Goal: Task Accomplishment & Management: Use online tool/utility

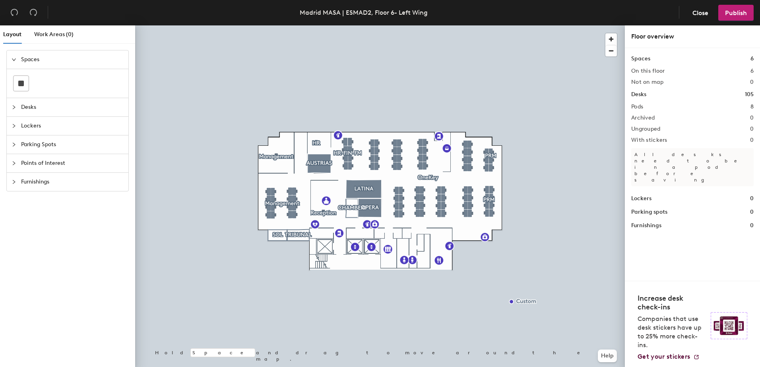
click at [400, 25] on div at bounding box center [380, 25] width 490 height 0
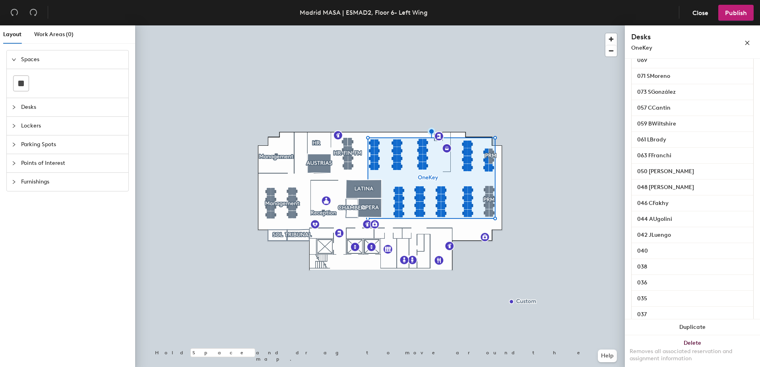
scroll to position [358, 0]
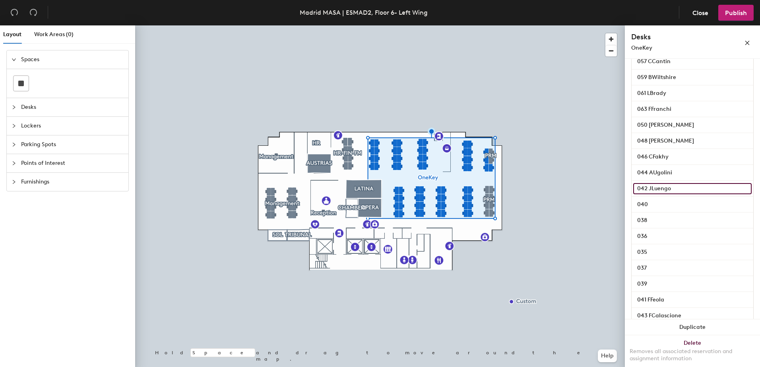
click at [680, 194] on input "042 JLuengo" at bounding box center [692, 188] width 118 height 11
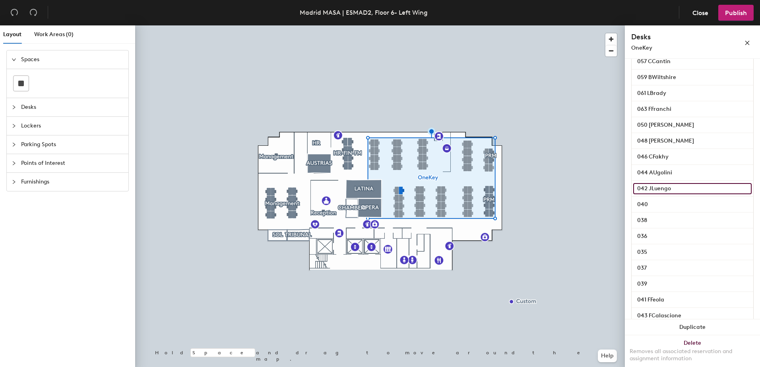
click at [649, 194] on input "042 JLuengo" at bounding box center [692, 188] width 118 height 11
drag, startPoint x: 649, startPoint y: 198, endPoint x: 677, endPoint y: 198, distance: 28.2
click at [677, 194] on input "042 JLuengo" at bounding box center [692, 188] width 118 height 11
click at [664, 210] on input "040" at bounding box center [692, 204] width 118 height 11
click at [662, 210] on input "040" at bounding box center [692, 204] width 118 height 11
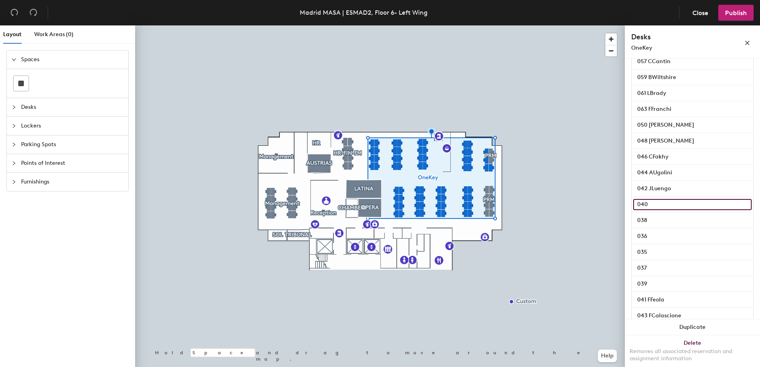
paste input "042 JLuengo"
type input "040 042 JLuengo"
drag, startPoint x: 650, startPoint y: 214, endPoint x: 658, endPoint y: 215, distance: 7.6
click at [658, 210] on input "040 042 JLuengo" at bounding box center [692, 204] width 118 height 11
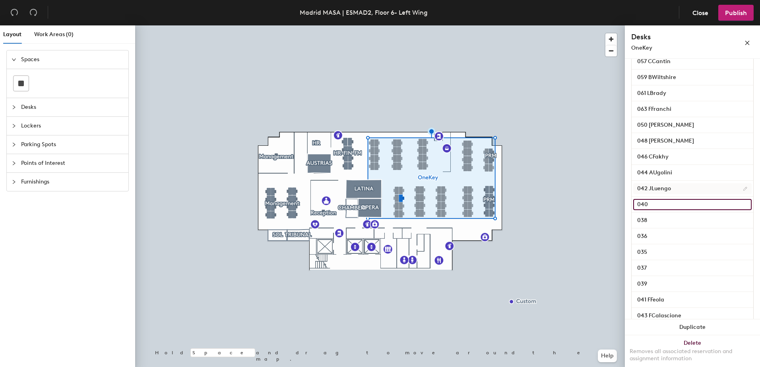
paste input "042 JLuengo"
click at [645, 210] on input "040042 JLuengo" at bounding box center [692, 204] width 118 height 11
click at [646, 210] on input "040042 JLuengo" at bounding box center [692, 204] width 118 height 11
click at [647, 210] on input "040042 JLuengo" at bounding box center [692, 204] width 118 height 11
click at [648, 210] on input "040042 JLuengo" at bounding box center [692, 204] width 118 height 11
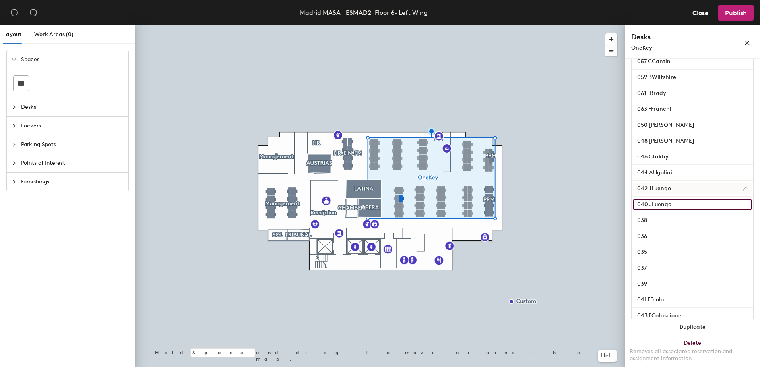
type input "040 JLuengo"
click at [682, 194] on input "042 JLuengo" at bounding box center [692, 188] width 118 height 11
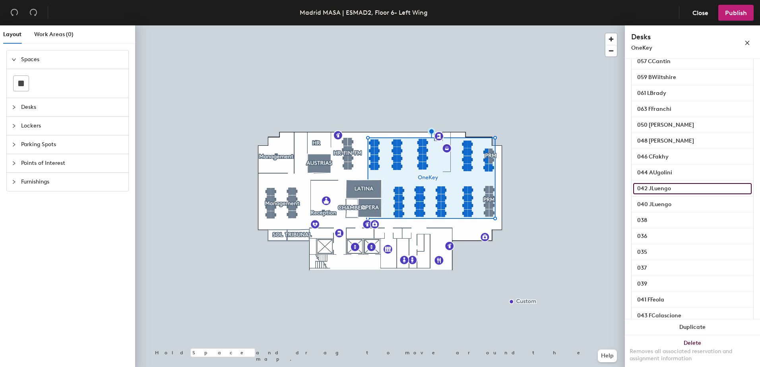
click at [681, 194] on input "042 JLuengo" at bounding box center [692, 188] width 118 height 11
type input "042"
click at [732, 12] on span "Publish" at bounding box center [736, 13] width 22 height 8
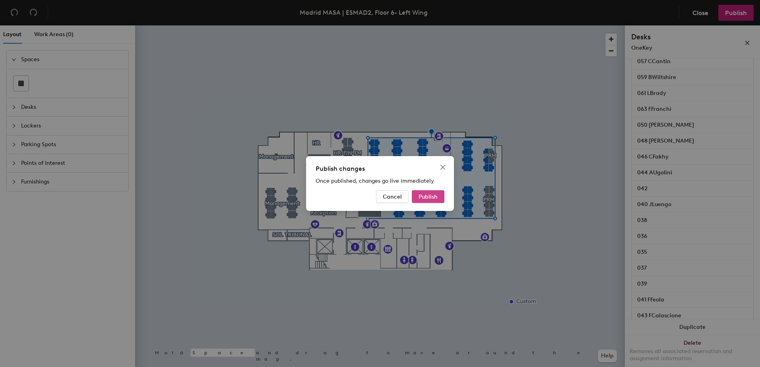
click at [437, 193] on button "Publish" at bounding box center [428, 196] width 33 height 13
